Goal: Check status: Check status

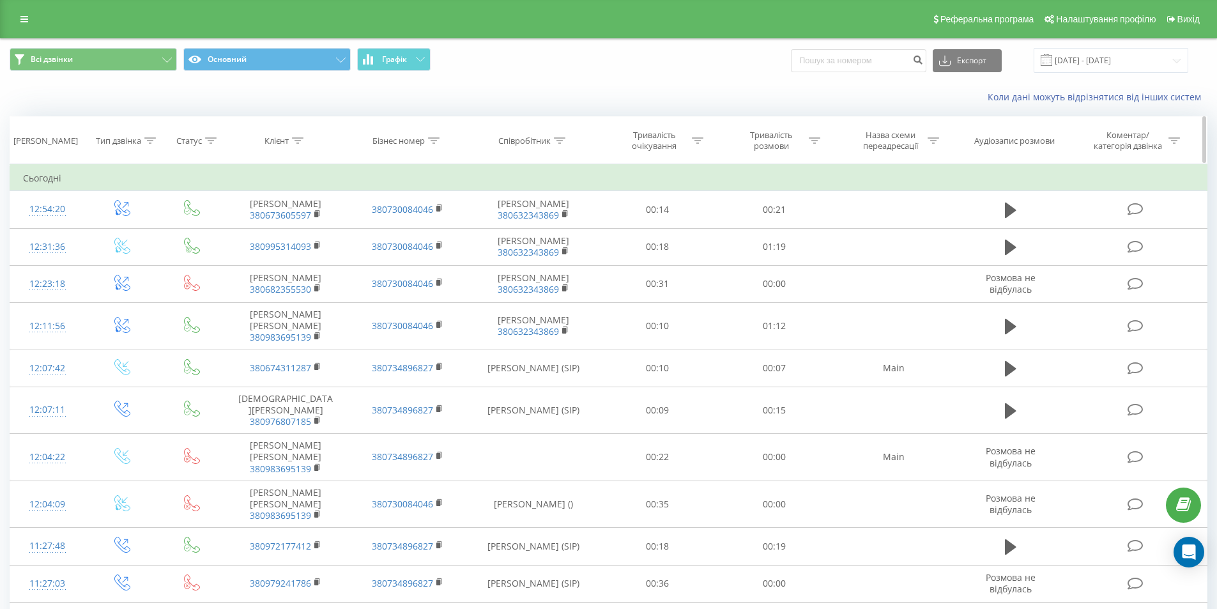
click at [302, 141] on icon at bounding box center [298, 140] width 12 height 6
click at [339, 118] on th "Клієнт" at bounding box center [285, 140] width 121 height 47
click at [355, 102] on div "Коли дані можуть відрізнятися вiд інших систем" at bounding box center [609, 97] width 1216 height 31
click at [1125, 63] on input "[DATE] - [DATE]" at bounding box center [1111, 60] width 155 height 25
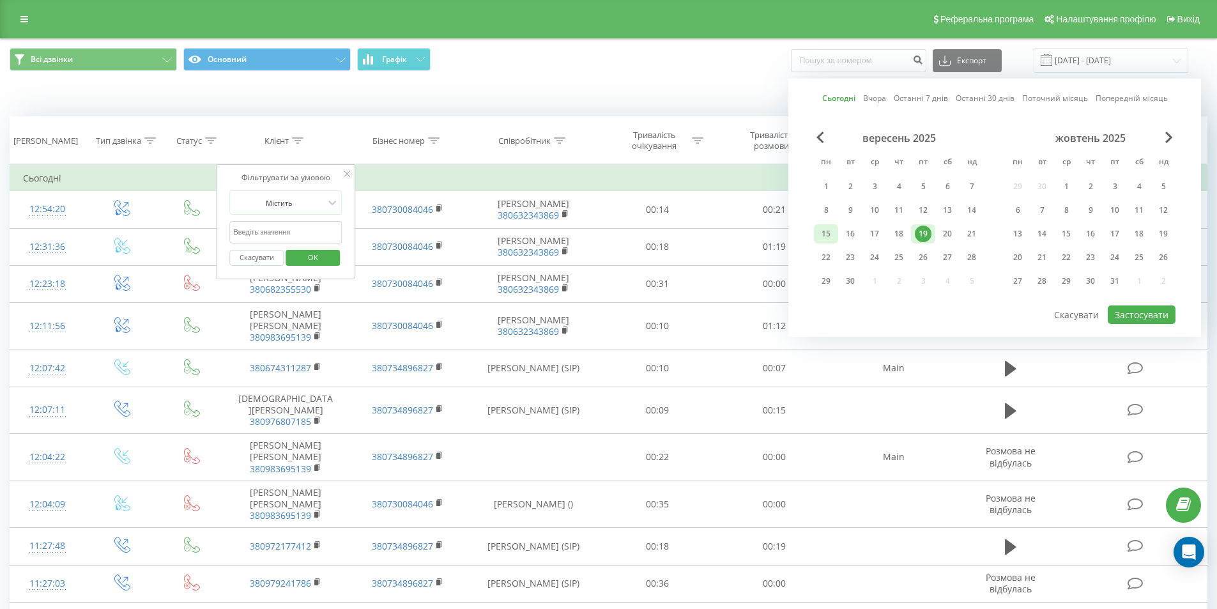
click at [831, 233] on div "15" at bounding box center [826, 234] width 17 height 17
click at [922, 233] on div "19" at bounding box center [923, 234] width 17 height 17
click at [1140, 308] on button "Застосувати" at bounding box center [1142, 314] width 68 height 19
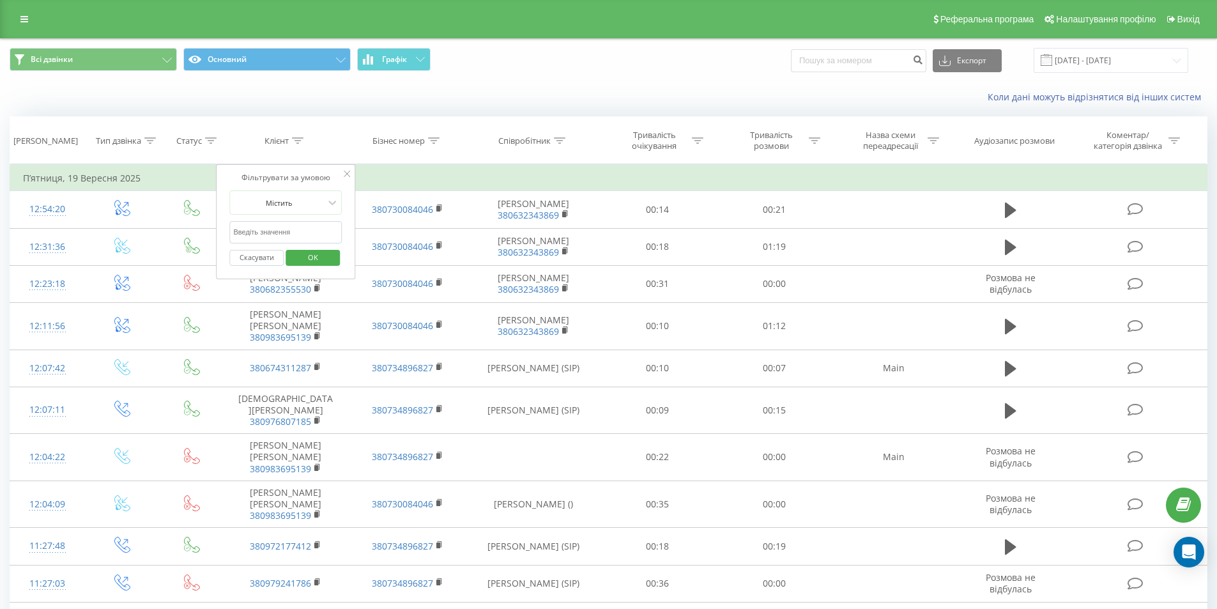
click at [485, 93] on div "Коли дані можуть відрізнятися вiд інших систем" at bounding box center [837, 97] width 760 height 13
click at [470, 127] on th "Співробітник" at bounding box center [533, 140] width 131 height 47
click at [300, 144] on div at bounding box center [298, 140] width 12 height 11
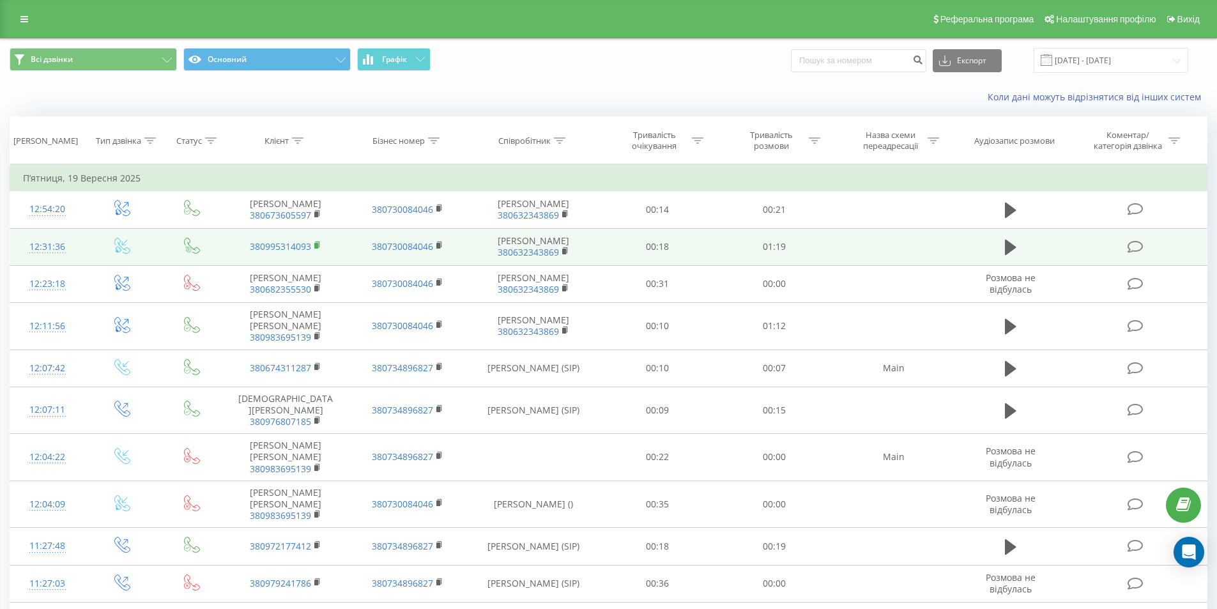
click at [318, 249] on rect at bounding box center [316, 246] width 4 height 6
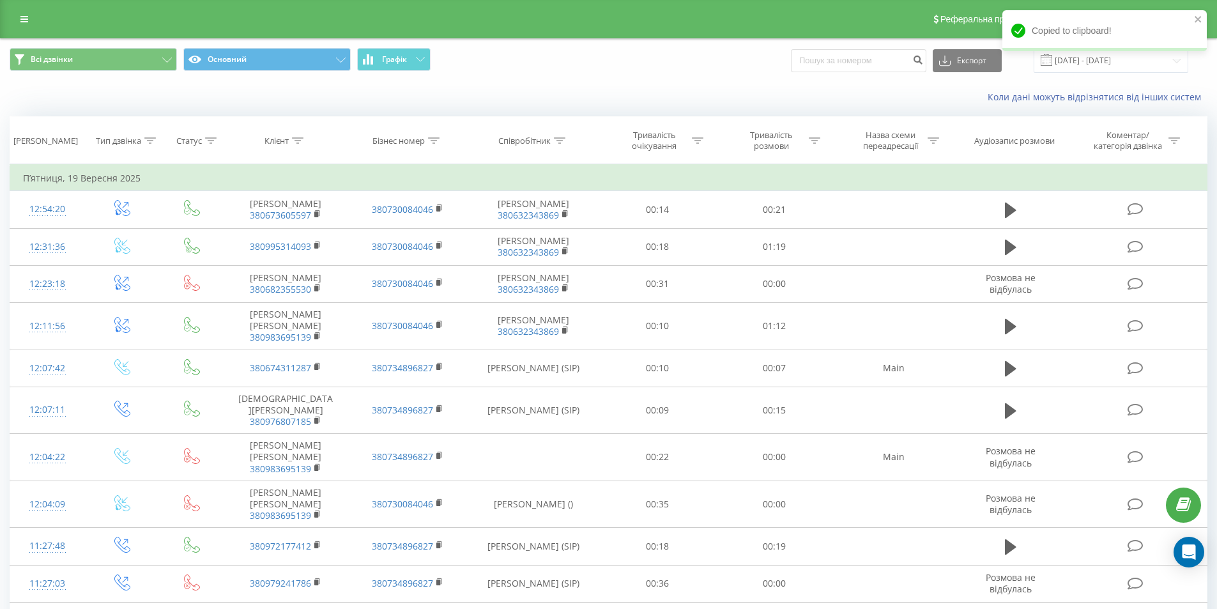
click at [503, 88] on div "Коли дані можуть відрізнятися вiд інших систем" at bounding box center [609, 97] width 1216 height 31
click at [1075, 66] on input "[DATE] - [DATE]" at bounding box center [1111, 60] width 155 height 25
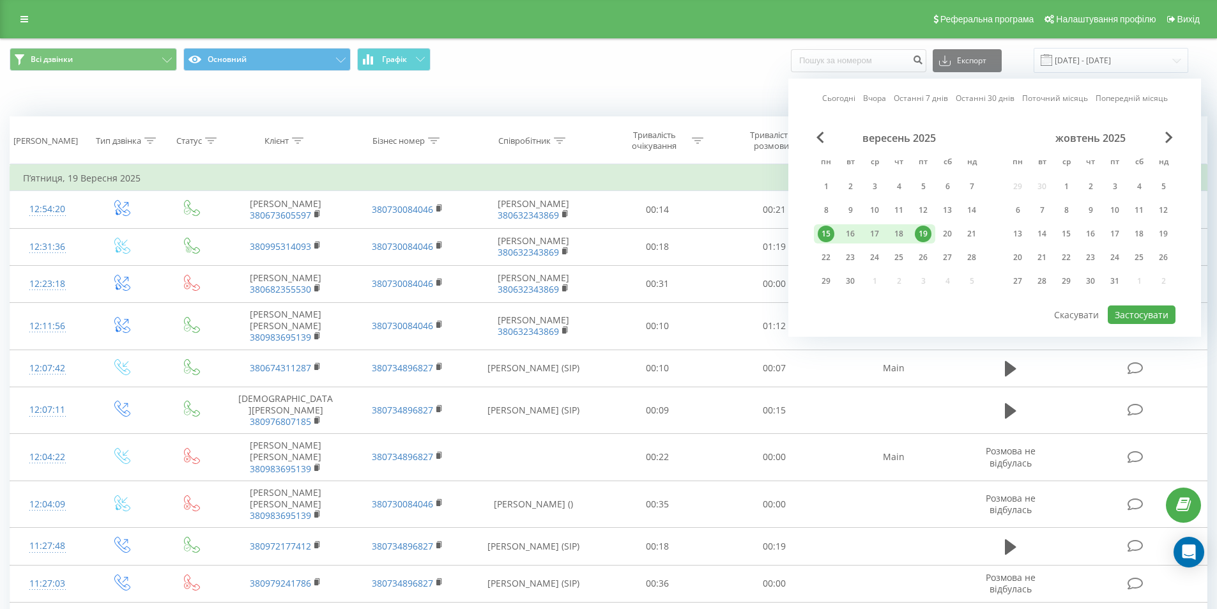
click at [849, 99] on link "Сьогодні" at bounding box center [838, 98] width 33 height 12
click at [845, 98] on link "Сьогодні" at bounding box center [838, 98] width 33 height 12
click at [1134, 316] on button "Застосувати" at bounding box center [1142, 314] width 68 height 19
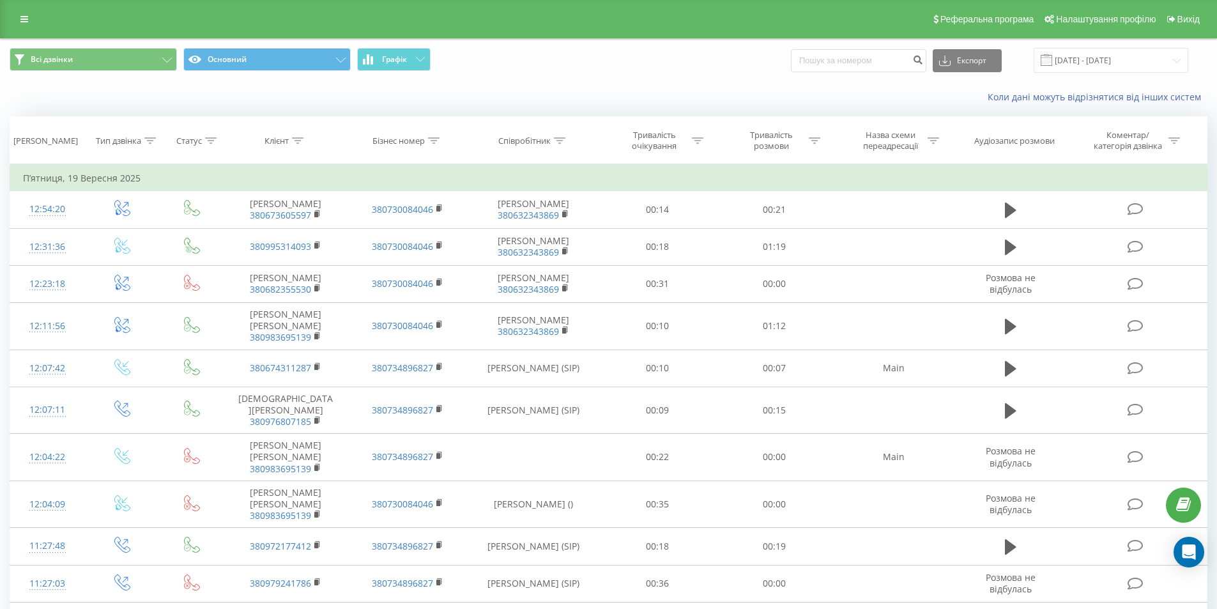
click at [1052, 58] on span at bounding box center [1047, 60] width 12 height 12
click at [1093, 63] on input "[DATE] - [DATE]" at bounding box center [1111, 60] width 155 height 25
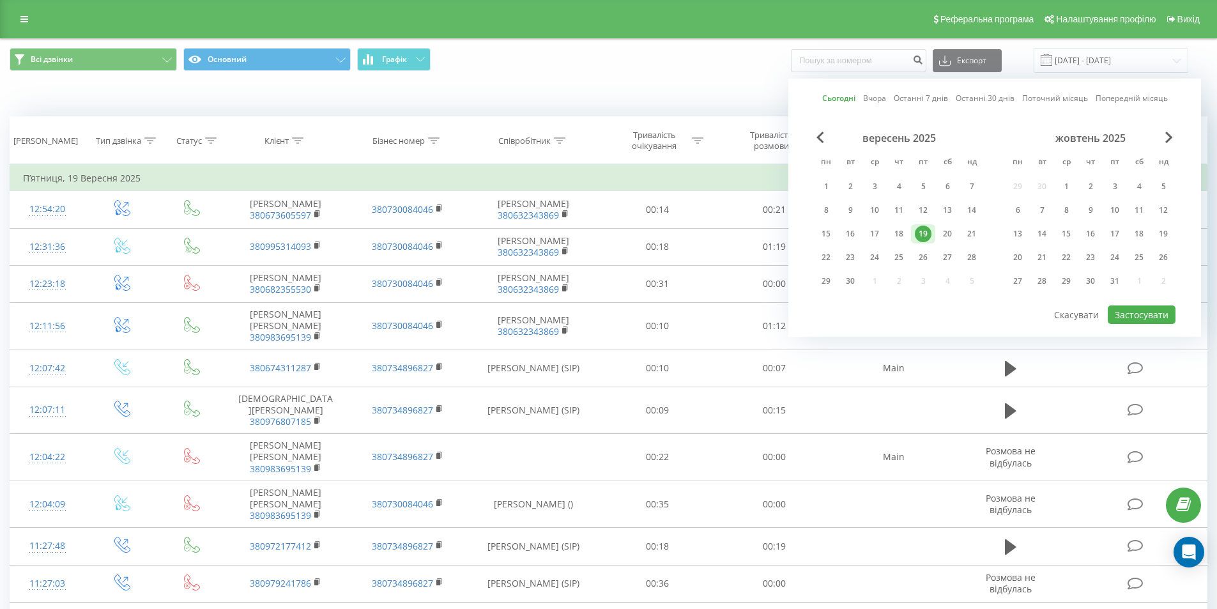
click at [845, 98] on link "Сьогодні" at bounding box center [838, 98] width 33 height 12
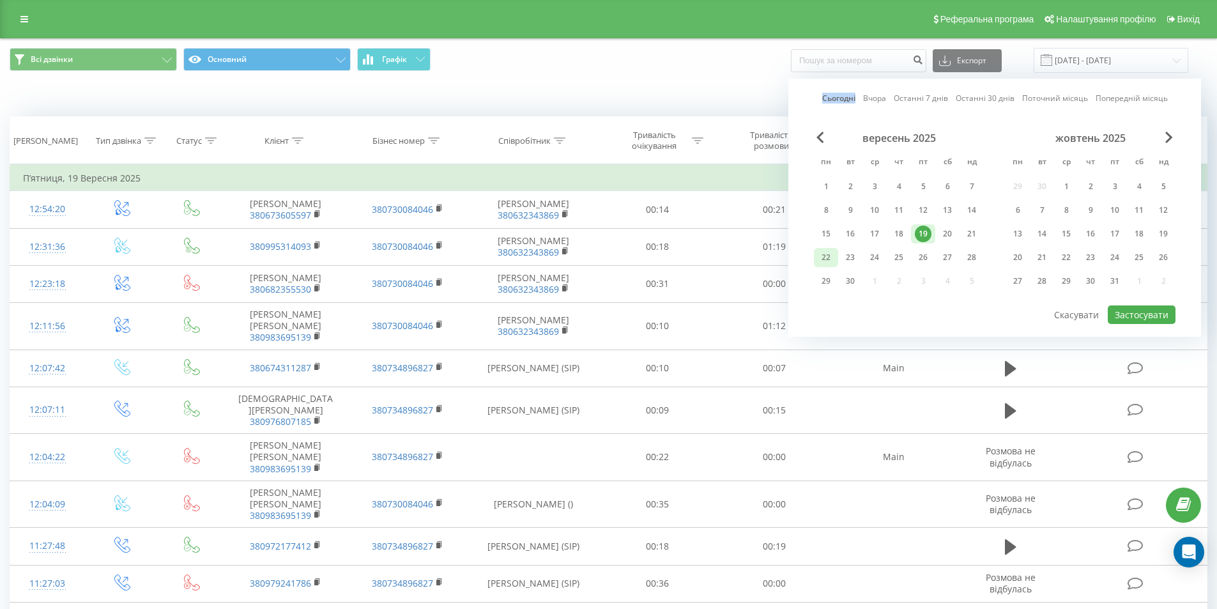
click at [825, 261] on div "22" at bounding box center [826, 257] width 17 height 17
click at [1152, 319] on button "Застосувати" at bounding box center [1142, 314] width 68 height 19
type input "[DATE] - [DATE]"
